Goal: Check status: Check status

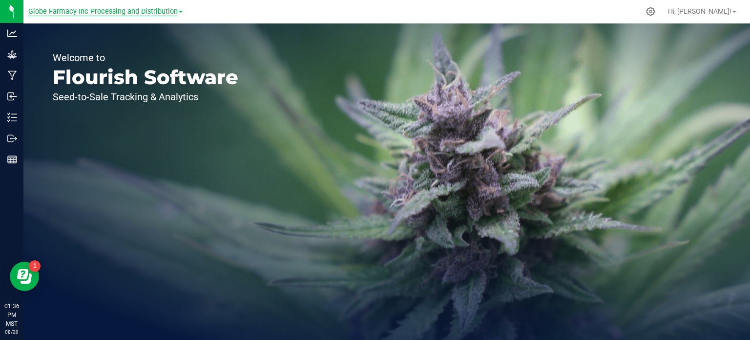
click at [113, 13] on span "Globe Farmacy Inc Processing and Distribution" at bounding box center [103, 11] width 150 height 9
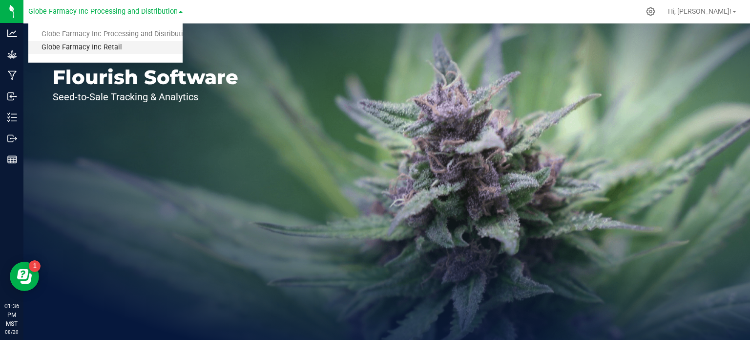
click at [109, 52] on link "Globe Farmacy Inc Retail" at bounding box center [105, 47] width 154 height 13
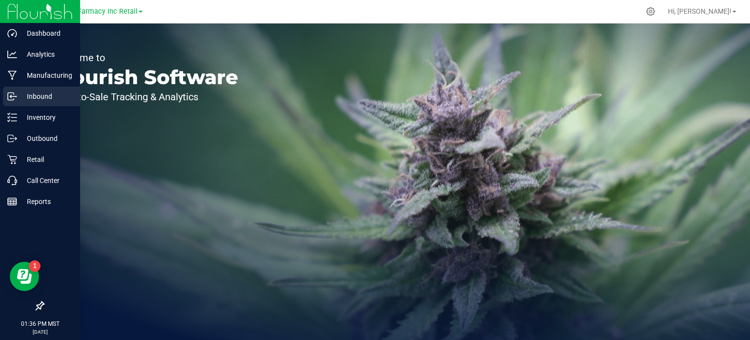
click at [20, 99] on p "Inbound" at bounding box center [46, 96] width 59 height 12
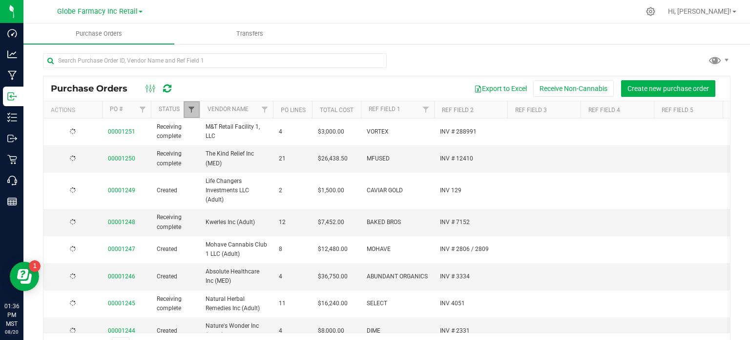
click at [192, 111] on span "Filter" at bounding box center [192, 110] width 8 height 8
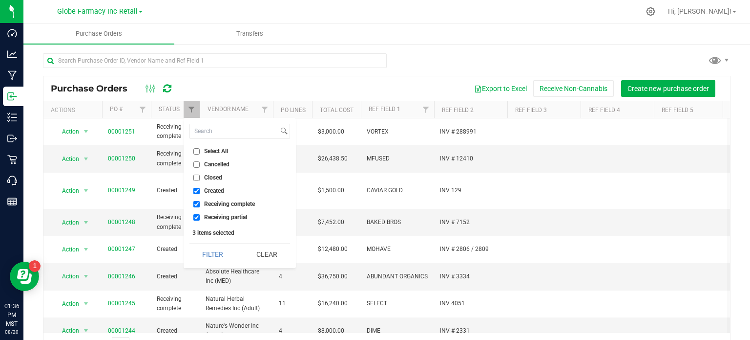
click at [213, 175] on span "Closed" at bounding box center [213, 177] width 18 height 6
click at [200, 175] on input "Closed" at bounding box center [196, 177] width 6 height 6
checkbox input "true"
click at [214, 248] on button "Filter" at bounding box center [213, 253] width 47 height 21
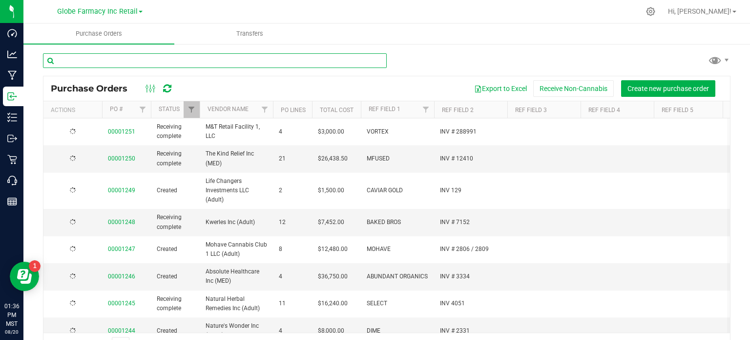
click at [200, 60] on input "text" at bounding box center [215, 60] width 344 height 15
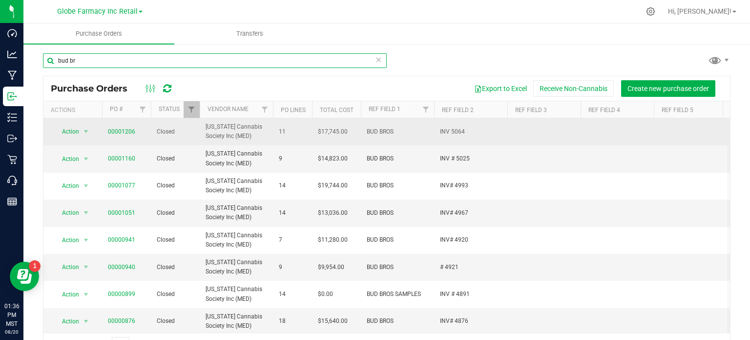
type input "bud br"
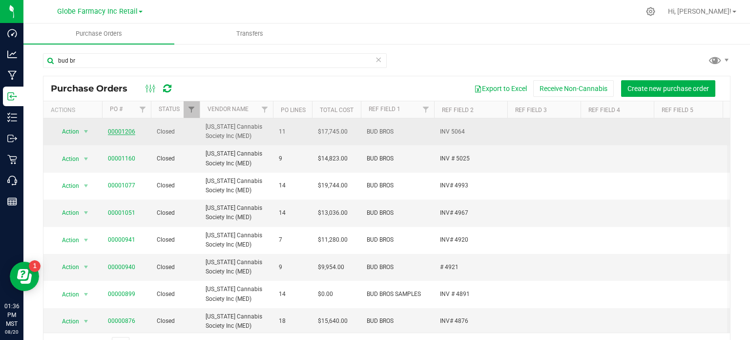
click at [123, 134] on span "00001206" at bounding box center [121, 131] width 27 height 9
click at [110, 129] on link "00001206" at bounding box center [121, 131] width 27 height 7
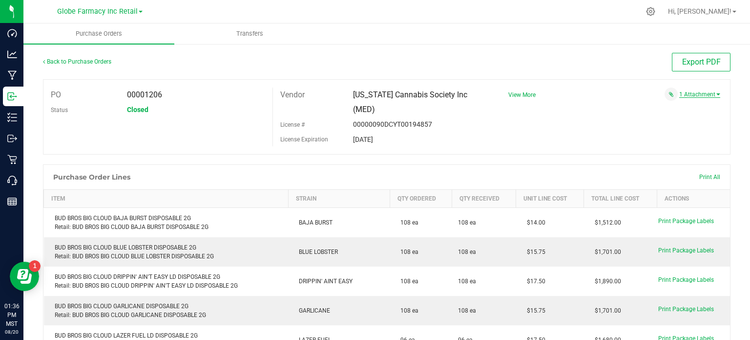
click at [682, 93] on link "1 Attachment" at bounding box center [700, 94] width 41 height 7
click at [651, 108] on span "BUD BROS INV 5064 [DATE].pdf" at bounding box center [671, 107] width 74 height 6
click at [85, 58] on link "Back to Purchase Orders" at bounding box center [77, 61] width 68 height 7
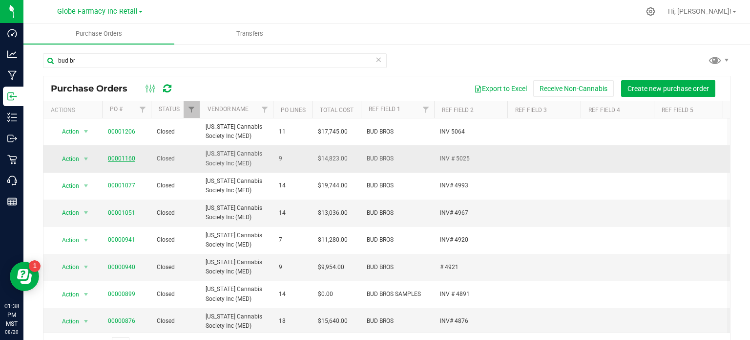
click at [121, 158] on link "00001160" at bounding box center [121, 158] width 27 height 7
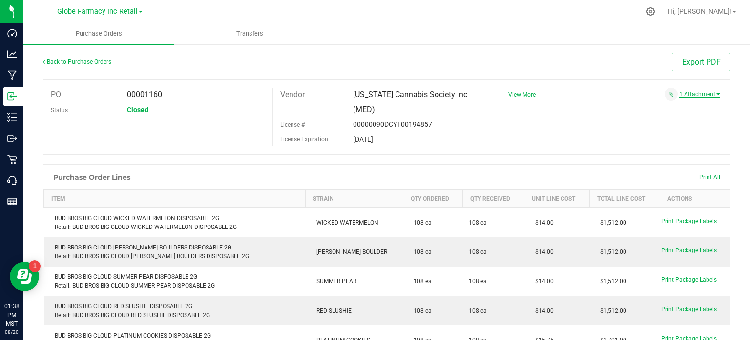
click at [686, 96] on link "1 Attachment" at bounding box center [700, 94] width 41 height 7
click at [644, 106] on span "bud bros # 5025 07212025.pdf" at bounding box center [671, 107] width 73 height 6
click at [98, 62] on link "Back to Purchase Orders" at bounding box center [77, 61] width 68 height 7
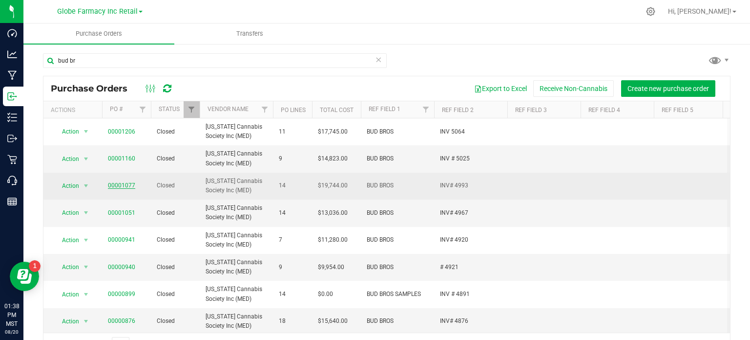
click at [111, 187] on link "00001077" at bounding box center [121, 185] width 27 height 7
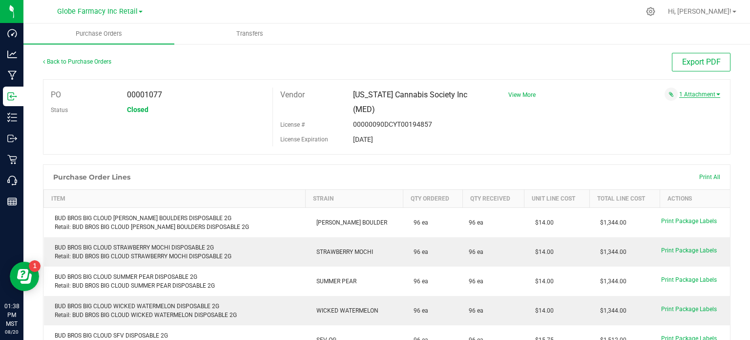
click at [701, 95] on link "1 Attachment" at bounding box center [700, 94] width 41 height 7
click at [654, 107] on span "bud bros # 4993 06262025.pdf" at bounding box center [671, 107] width 73 height 6
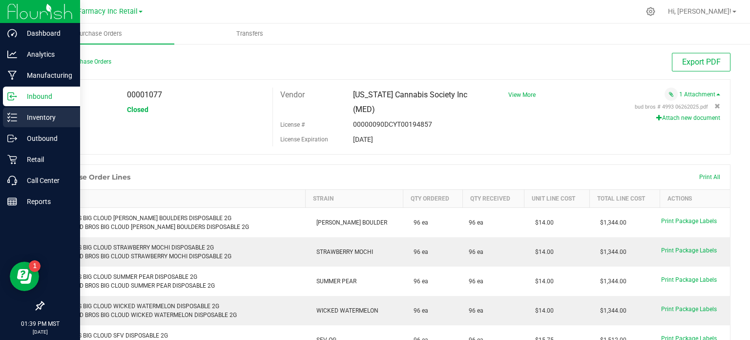
click at [23, 111] on div "Inventory" at bounding box center [41, 117] width 77 height 20
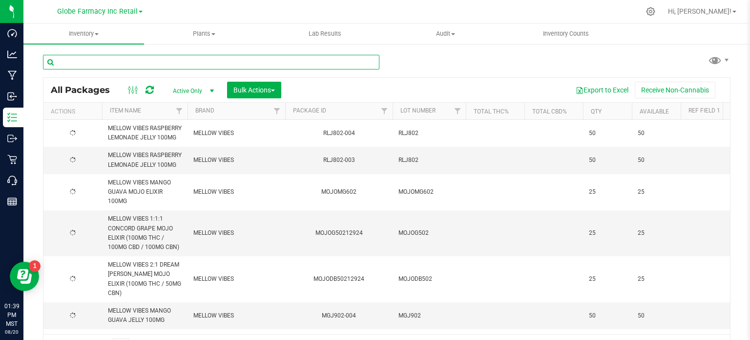
drag, startPoint x: 35, startPoint y: 111, endPoint x: 161, endPoint y: 62, distance: 134.9
click at [161, 62] on input "text" at bounding box center [211, 62] width 337 height 15
type input "walkin"
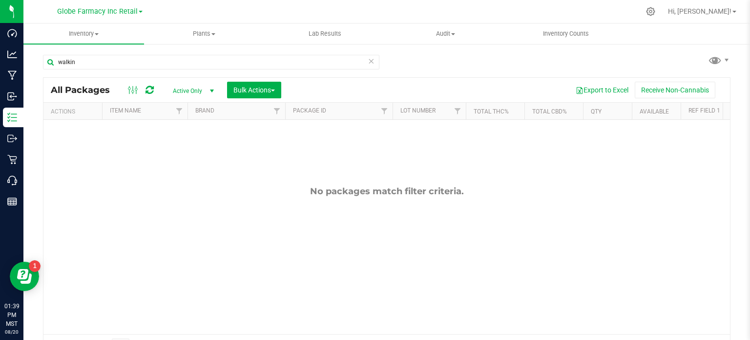
click at [210, 93] on span "select" at bounding box center [212, 91] width 8 height 8
click at [187, 148] on li "All" at bounding box center [191, 150] width 53 height 15
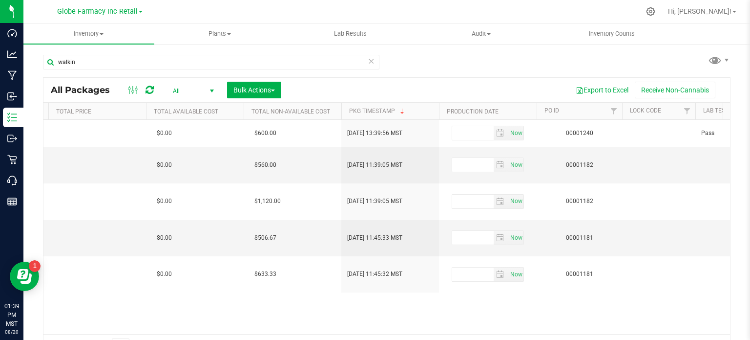
scroll to position [0, 1786]
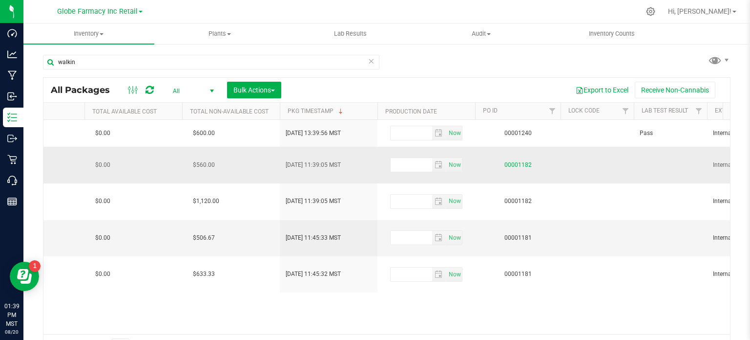
click at [520, 162] on link "00001182" at bounding box center [518, 164] width 27 height 7
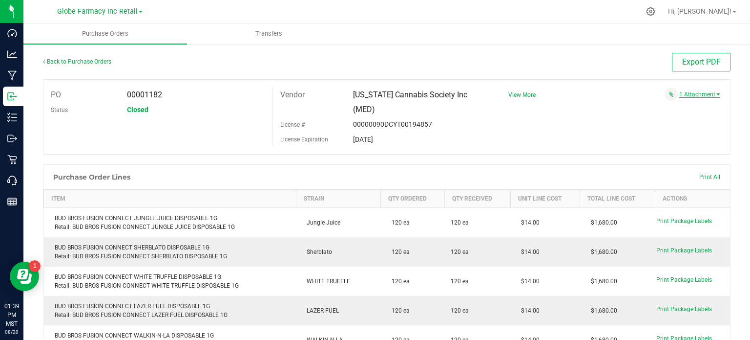
click at [680, 94] on link "1 Attachment" at bounding box center [700, 94] width 41 height 7
click at [629, 106] on span "BUD BROS INV # 5047 [DATE].pdf" at bounding box center [668, 107] width 79 height 6
